Goal: Task Accomplishment & Management: Complete application form

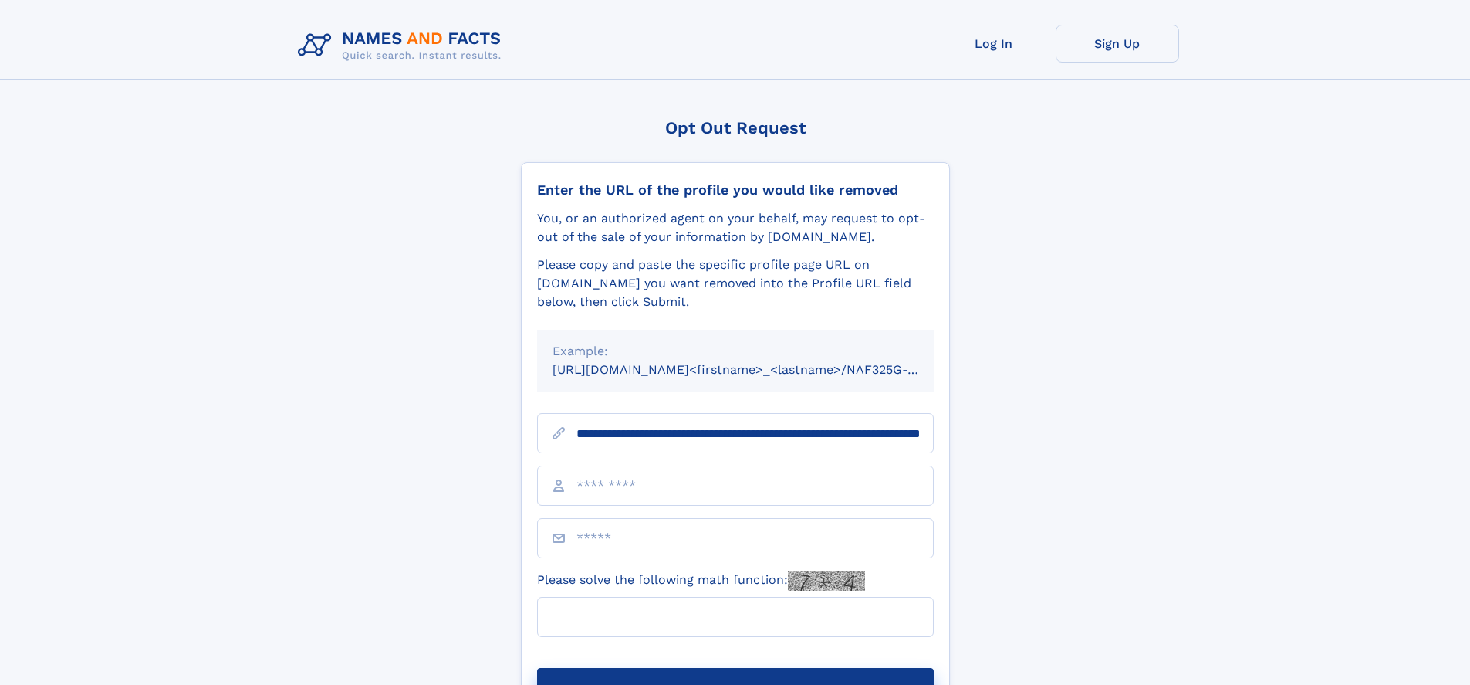
scroll to position [0, 161]
type input "**********"
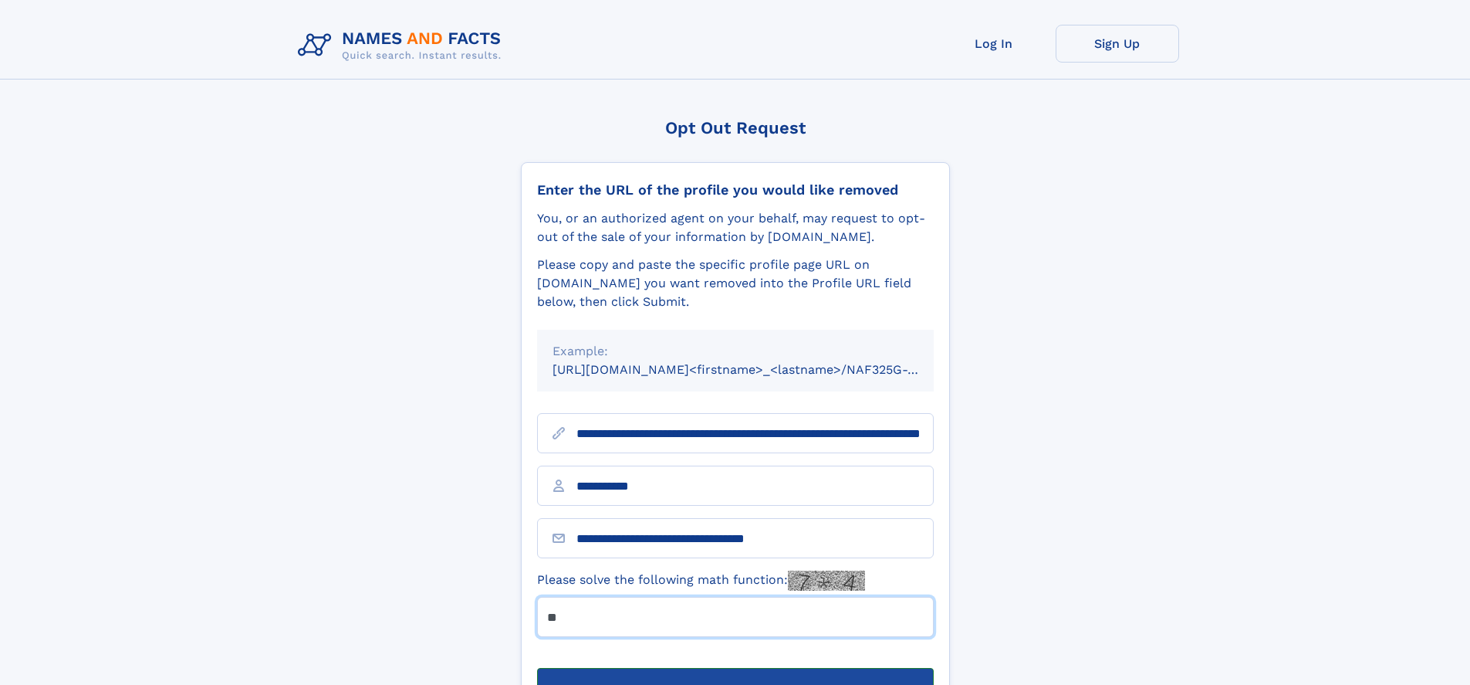
type input "**"
click at [735, 668] on button "Submit Opt Out Request" at bounding box center [735, 692] width 397 height 49
